Goal: Task Accomplishment & Management: Use online tool/utility

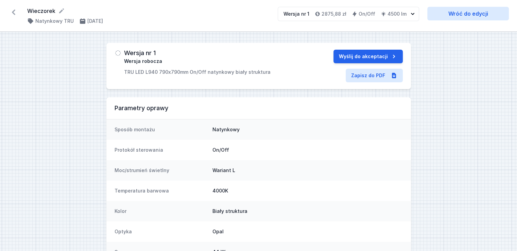
click at [16, 12] on icon at bounding box center [13, 12] width 11 height 11
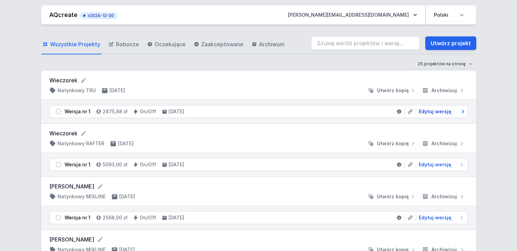
click at [428, 110] on span "Edytuj wersję" at bounding box center [435, 111] width 33 height 7
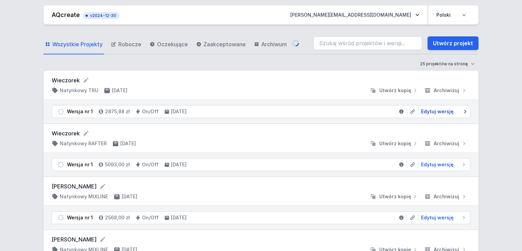
select select "opal"
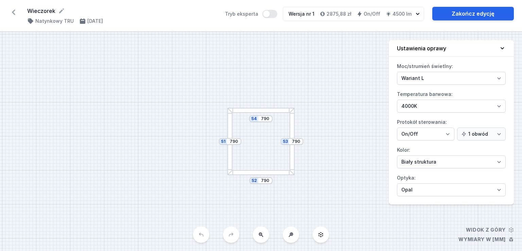
click at [264, 110] on div at bounding box center [260, 110] width 67 height 5
click at [264, 109] on div at bounding box center [260, 110] width 67 height 5
click at [264, 108] on div at bounding box center [260, 110] width 67 height 5
click at [265, 119] on input "790" at bounding box center [265, 118] width 11 height 5
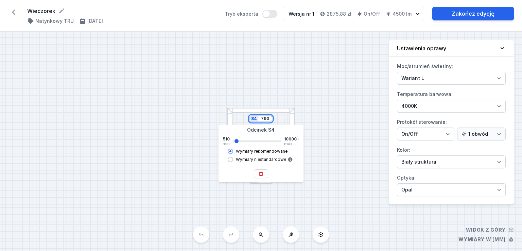
click at [265, 119] on input "790" at bounding box center [265, 118] width 11 height 5
click at [324, 138] on div "S4 790 S3 790 S2 790 S1 790" at bounding box center [261, 141] width 522 height 219
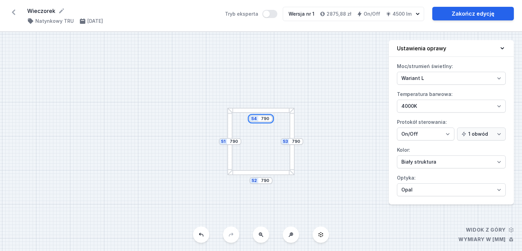
click at [262, 121] on input "790" at bounding box center [265, 118] width 11 height 5
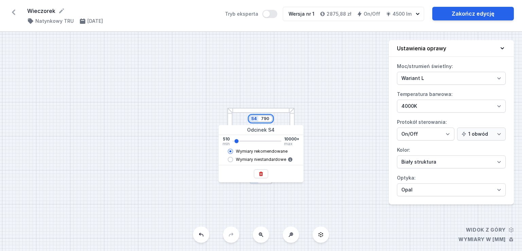
click at [262, 121] on input "790" at bounding box center [265, 118] width 11 height 5
type input "650"
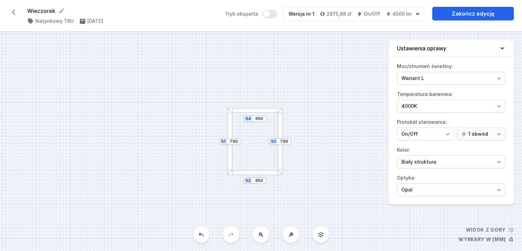
click at [309, 117] on div "S4 650 S3 790 S2 650 S1 790" at bounding box center [261, 141] width 522 height 219
click at [284, 144] on div "S3 790" at bounding box center [280, 141] width 23 height 7
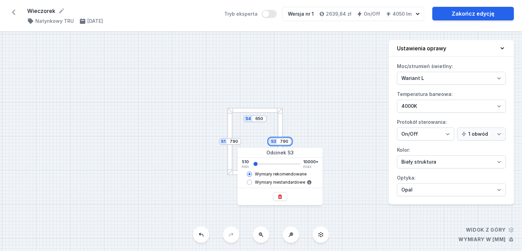
click at [284, 142] on input "790" at bounding box center [284, 141] width 11 height 5
click at [284, 141] on input "790" at bounding box center [284, 141] width 11 height 5
type input "650"
click at [311, 119] on div "S4 650 S3 650 S2 650 S1 650" at bounding box center [261, 141] width 522 height 219
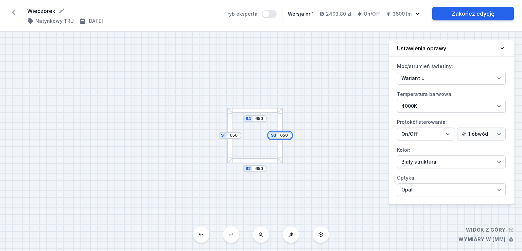
click at [283, 138] on input "650" at bounding box center [284, 135] width 11 height 5
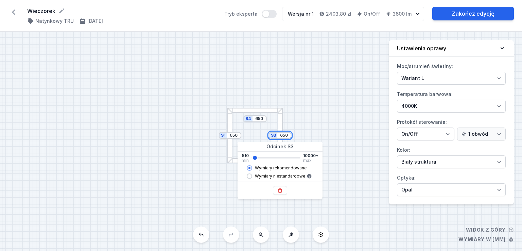
click at [283, 137] on input "650" at bounding box center [284, 135] width 11 height 5
type input "700"
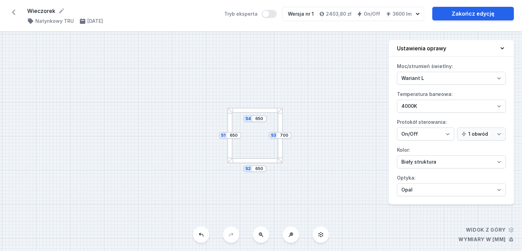
click at [308, 117] on div "S4 650 S3 700 S2 650 S1 650" at bounding box center [261, 141] width 522 height 219
click at [289, 83] on div "S4 650 S3 700 S2 650 S1 650" at bounding box center [261, 141] width 522 height 219
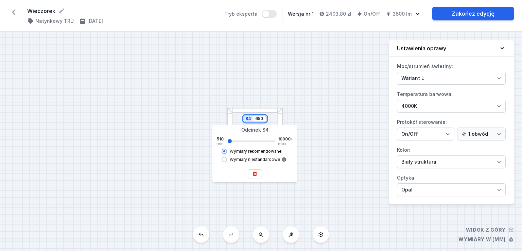
click at [259, 120] on input "650" at bounding box center [259, 118] width 11 height 5
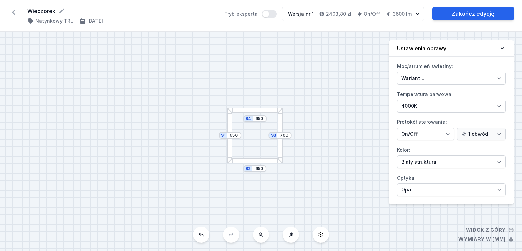
click at [292, 96] on div "S4 650 S3 700 S2 650 S1 650" at bounding box center [261, 141] width 522 height 219
click at [261, 118] on input "650" at bounding box center [259, 118] width 11 height 5
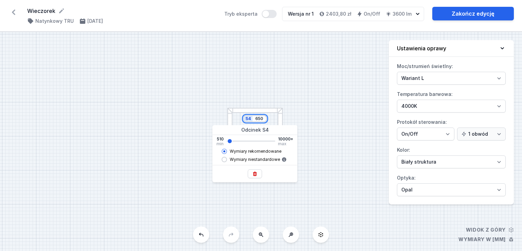
click at [261, 118] on input "650" at bounding box center [259, 118] width 11 height 5
type input "700"
click at [297, 101] on div "S4 700 S3 700 S2 650 S1 650" at bounding box center [261, 141] width 522 height 219
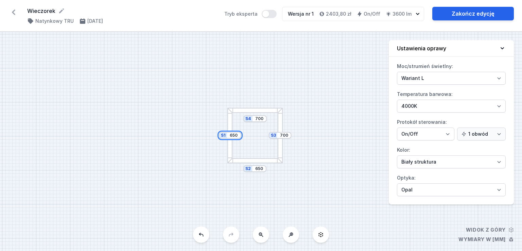
click at [236, 135] on input "650" at bounding box center [233, 135] width 11 height 5
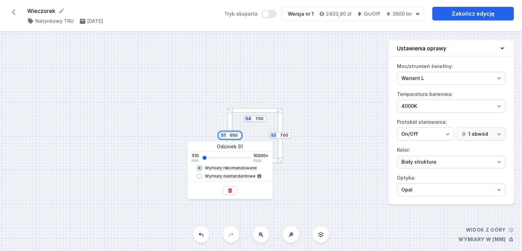
click at [236, 135] on input "650" at bounding box center [233, 135] width 11 height 5
type input "700"
type input "790"
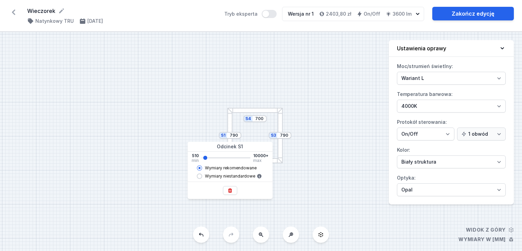
type input "930"
type input "1070"
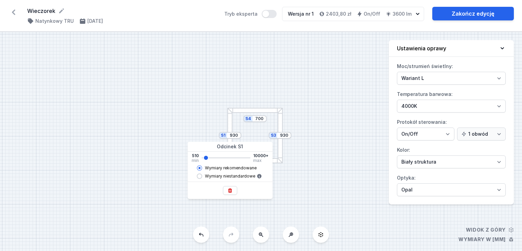
type input "1070"
type input "1210"
type input "1350"
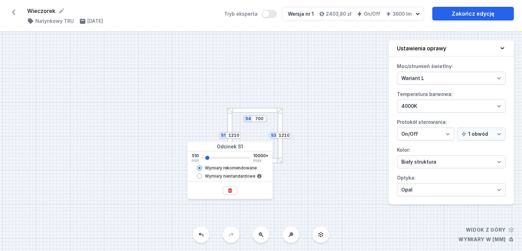
type input "1350"
type input "1490"
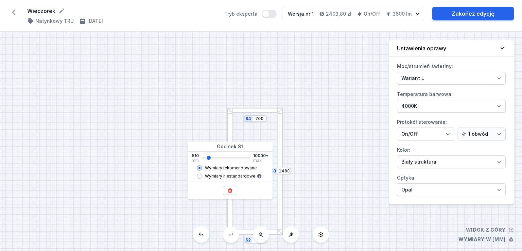
type input "1910"
type input "2050"
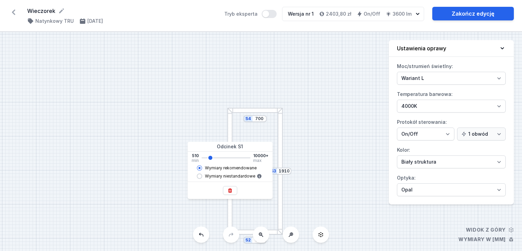
type input "2050"
type input "1910"
type input "1770"
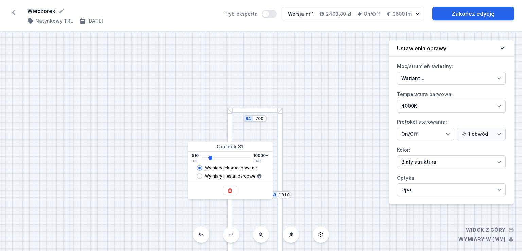
type input "1770"
type input "1630"
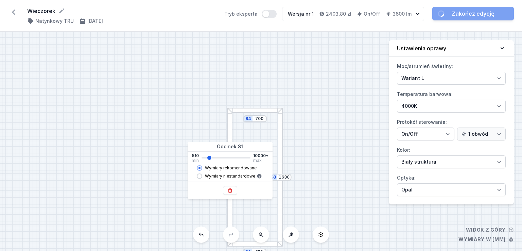
type input "1490"
type input "1350"
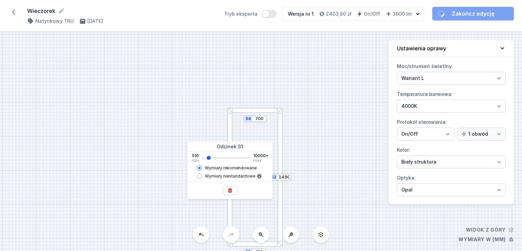
type input "1350"
type input "1210"
type input "1070"
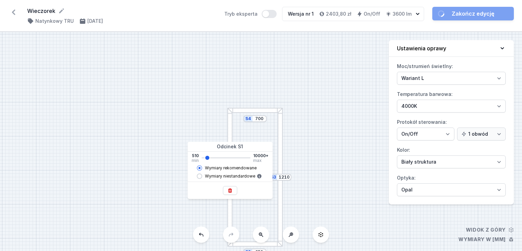
type input "1070"
type input "930"
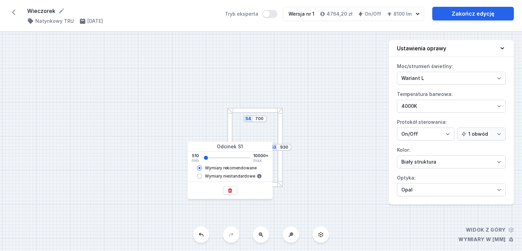
type input "790"
type input "650"
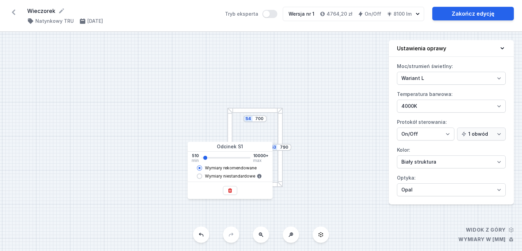
type input "650"
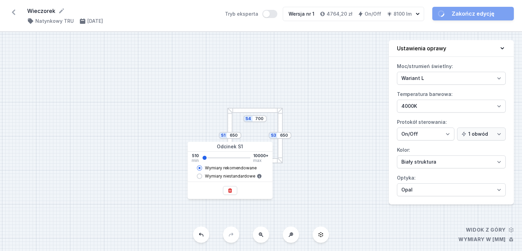
type input "790"
type input "930"
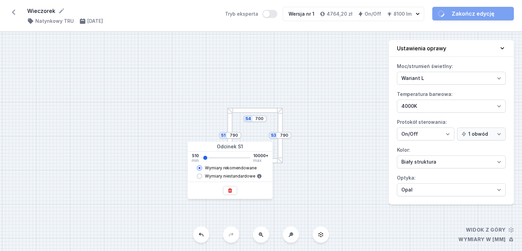
type input "930"
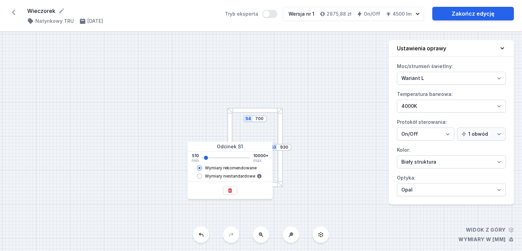
type input "790"
type input "650"
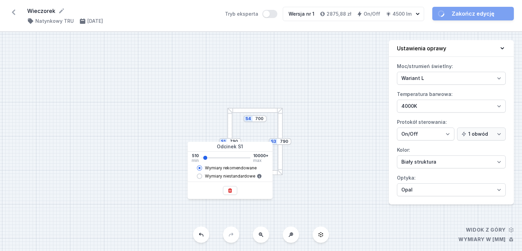
type input "650"
click at [205, 157] on input "range" at bounding box center [226, 157] width 49 height 1
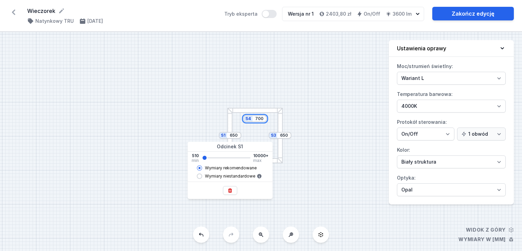
click at [260, 120] on input "700" at bounding box center [259, 118] width 11 height 5
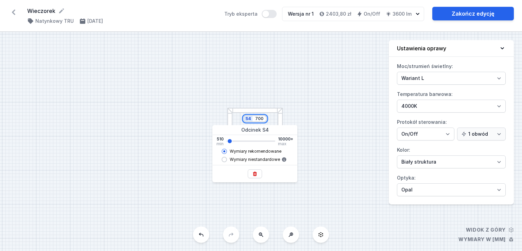
click at [259, 119] on input "700" at bounding box center [259, 118] width 11 height 5
type input "650"
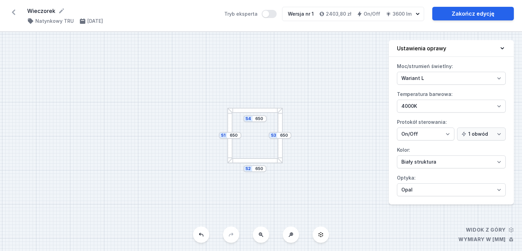
click at [326, 112] on div "S4 650 S3 650 S2 650 S1 650" at bounding box center [261, 141] width 522 height 219
click at [261, 168] on input "650" at bounding box center [259, 168] width 11 height 5
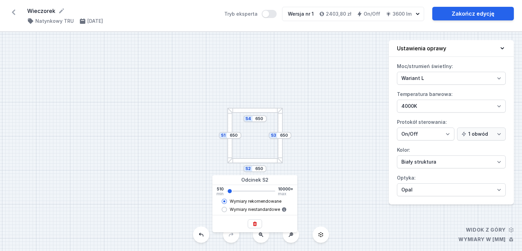
click at [324, 128] on div "S4 650 S3 650 S2 650 S1 650" at bounding box center [261, 141] width 522 height 219
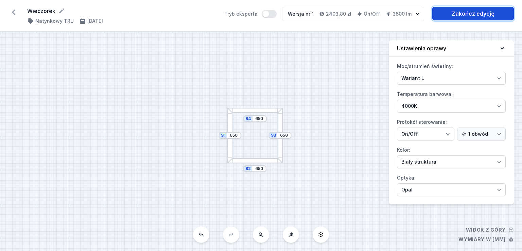
click at [443, 13] on link "Zakończ edycję" at bounding box center [473, 14] width 82 height 14
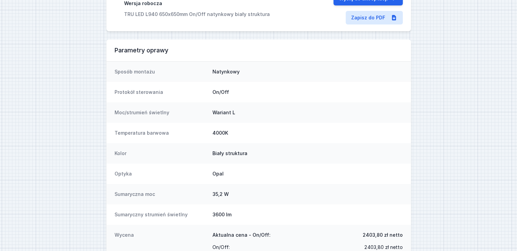
scroll to position [95, 0]
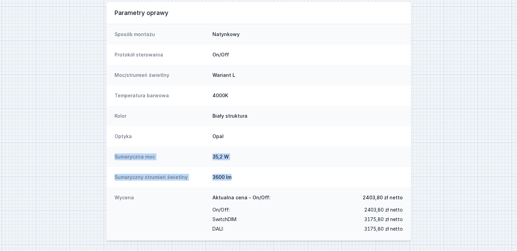
drag, startPoint x: 244, startPoint y: 173, endPoint x: 99, endPoint y: 151, distance: 146.8
click at [99, 151] on div "Wersja nr 1 Wersja robocza TRU LED L940 650x650mm On/Off natynkowy biały strukt…" at bounding box center [258, 94] width 517 height 314
copy dl "Sumaryczna moc 35,2 W Sumaryczny strumień świetlny 3600 lm"
click at [216, 82] on div "Moc/strumień świetlny Wariant L" at bounding box center [258, 75] width 304 height 20
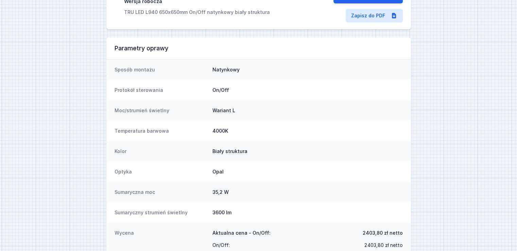
scroll to position [27, 0]
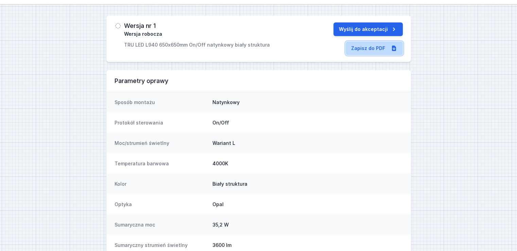
click at [362, 49] on link "Zapisz do PDF" at bounding box center [374, 48] width 57 height 14
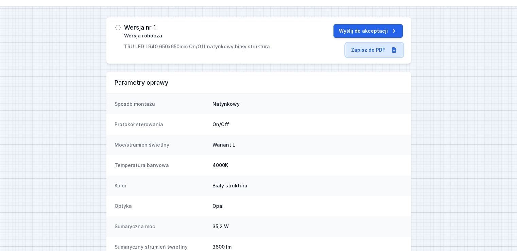
scroll to position [0, 0]
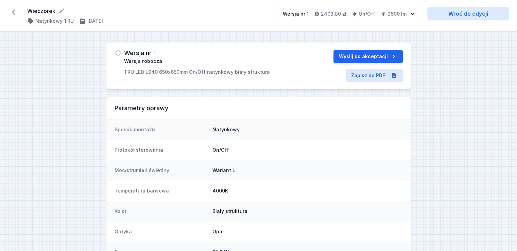
click at [12, 12] on icon at bounding box center [13, 12] width 11 height 11
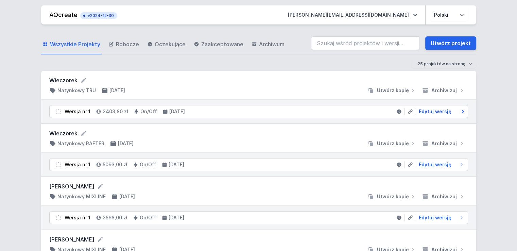
click at [425, 110] on span "Edytuj wersję" at bounding box center [435, 111] width 33 height 7
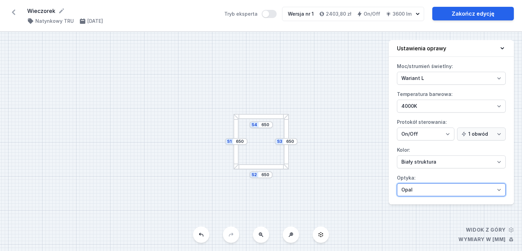
click at [435, 186] on select "Mikropryzma Opal" at bounding box center [451, 189] width 109 height 13
click at [397, 183] on select "Mikropryzma Opal" at bounding box center [451, 189] width 109 height 13
click at [431, 192] on select "Mikropryzma Opal" at bounding box center [451, 189] width 109 height 13
click at [397, 183] on select "Mikropryzma Opal" at bounding box center [451, 189] width 109 height 13
click at [428, 192] on select "Mikropryzma Opal" at bounding box center [451, 189] width 109 height 13
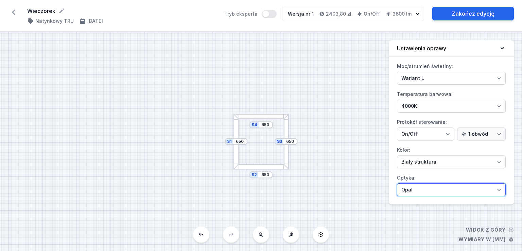
click at [397, 183] on select "Mikropryzma Opal" at bounding box center [451, 189] width 109 height 13
click at [428, 205] on div "S4 650 S3 650 S2 650 S1 650" at bounding box center [261, 141] width 522 height 219
click at [425, 188] on select "Mikropryzma Opal" at bounding box center [451, 189] width 109 height 13
select select "microprism"
click at [397, 183] on select "Mikropryzma Opal" at bounding box center [451, 189] width 109 height 13
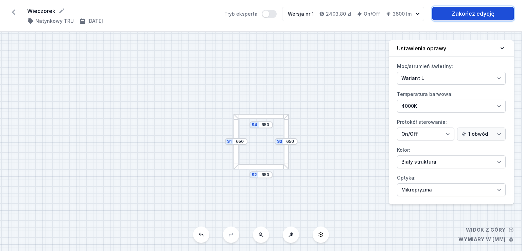
click at [464, 11] on link "Zakończ edycję" at bounding box center [473, 14] width 82 height 14
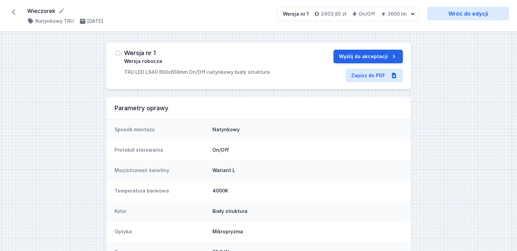
click at [11, 12] on icon at bounding box center [13, 12] width 11 height 11
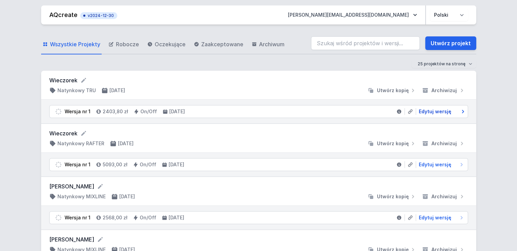
click at [432, 112] on span "Edytuj wersję" at bounding box center [435, 111] width 33 height 7
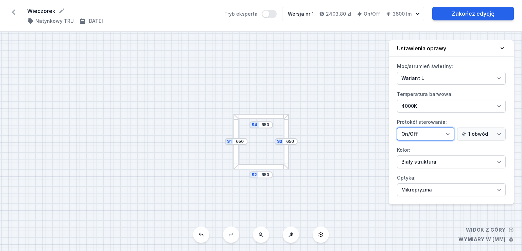
click at [432, 134] on select "On/Off SwitchDIM DALI AQsmart" at bounding box center [425, 133] width 57 height 13
drag, startPoint x: 432, startPoint y: 134, endPoint x: 436, endPoint y: 134, distance: 3.7
click at [432, 134] on select "On/Off SwitchDIM DALI AQsmart" at bounding box center [425, 133] width 57 height 13
click at [461, 131] on select "1 obwód 2 obwody" at bounding box center [481, 133] width 49 height 13
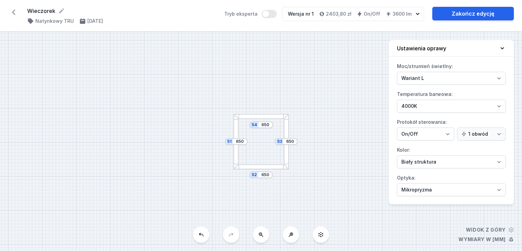
click at [462, 132] on icon at bounding box center [463, 133] width 5 height 5
click at [454, 132] on select "On/Off SwitchDIM DALI AQsmart" at bounding box center [425, 133] width 57 height 13
click at [471, 130] on select "1 obwód 2 obwody" at bounding box center [481, 133] width 49 height 13
click at [13, 11] on icon at bounding box center [13, 12] width 3 height 5
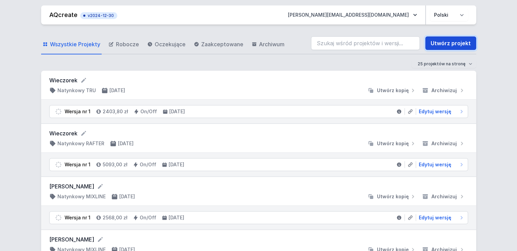
click at [465, 44] on link "Utwórz projekt" at bounding box center [450, 43] width 51 height 14
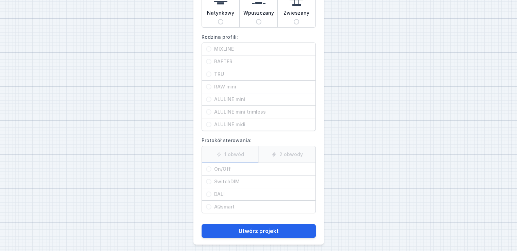
scroll to position [88, 0]
